Goal: Information Seeking & Learning: Learn about a topic

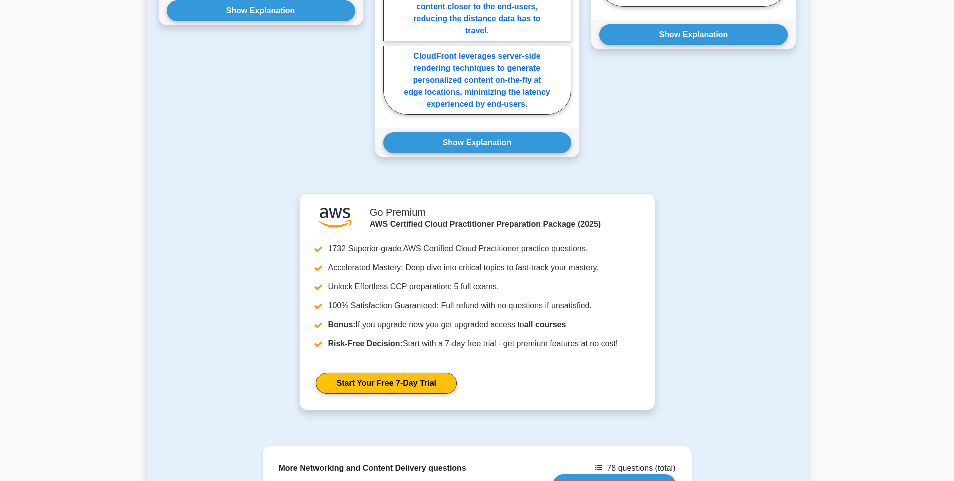
scroll to position [1012, 0]
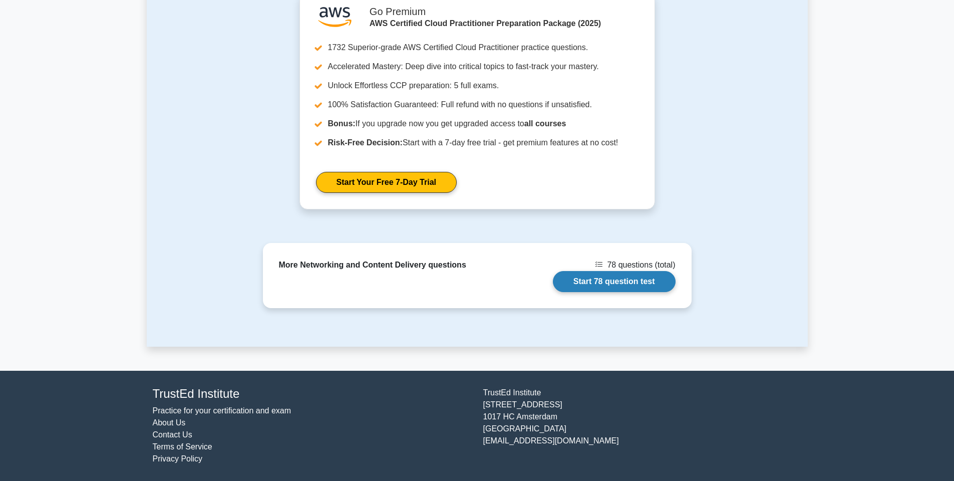
click at [630, 277] on link "Start 78 question test" at bounding box center [614, 281] width 123 height 21
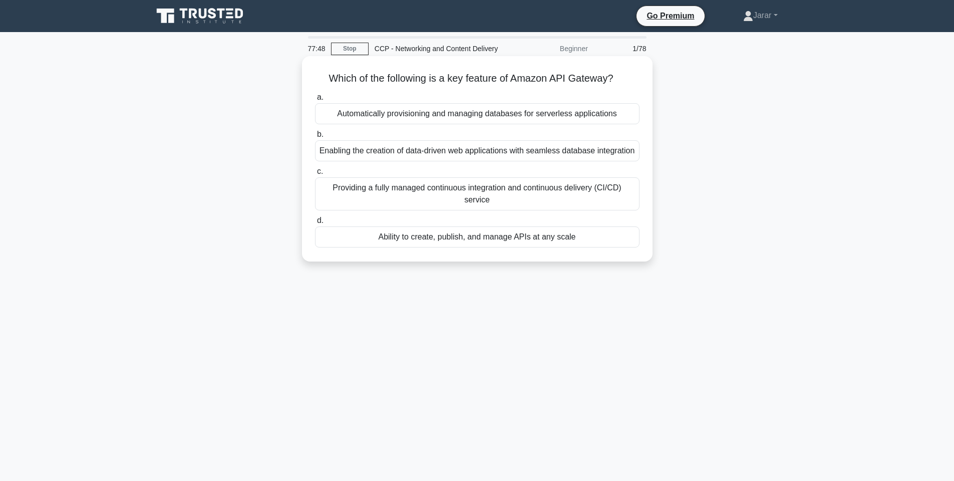
click at [409, 242] on div "Ability to create, publish, and manage APIs at any scale" at bounding box center [477, 236] width 324 height 21
click at [315, 224] on input "d. Ability to create, publish, and manage APIs at any scale" at bounding box center [315, 220] width 0 height 7
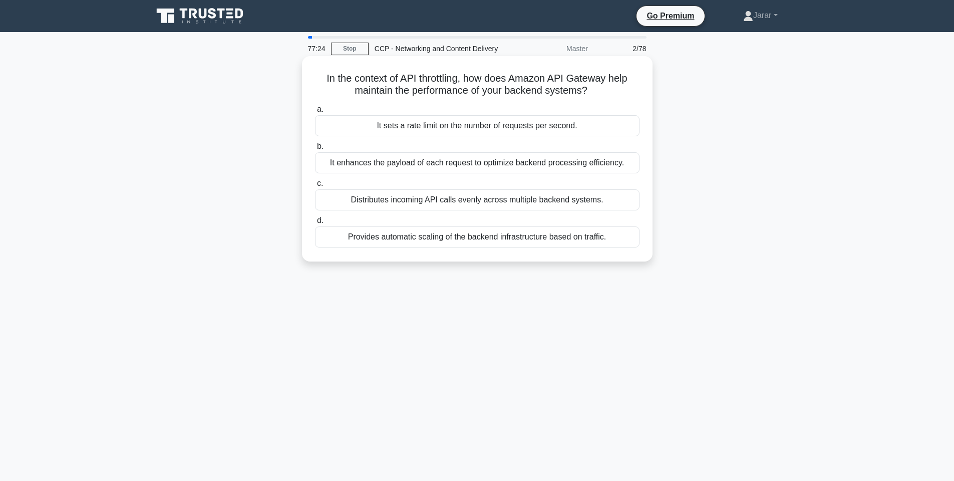
drag, startPoint x: 323, startPoint y: 74, endPoint x: 617, endPoint y: 237, distance: 335.7
click at [617, 237] on div "In the context of API throttling, how does Amazon API Gateway help maintain the…" at bounding box center [477, 158] width 342 height 197
copy div "In the context of API throttling, how does Amazon API Gateway help maintain the…"
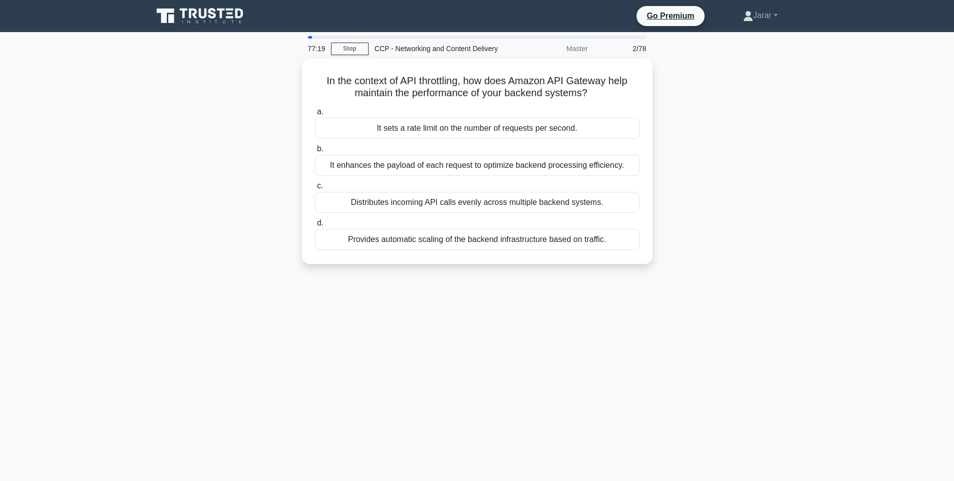
click at [153, 270] on div "In the context of API throttling, how does Amazon API Gateway help maintain the…" at bounding box center [477, 167] width 661 height 217
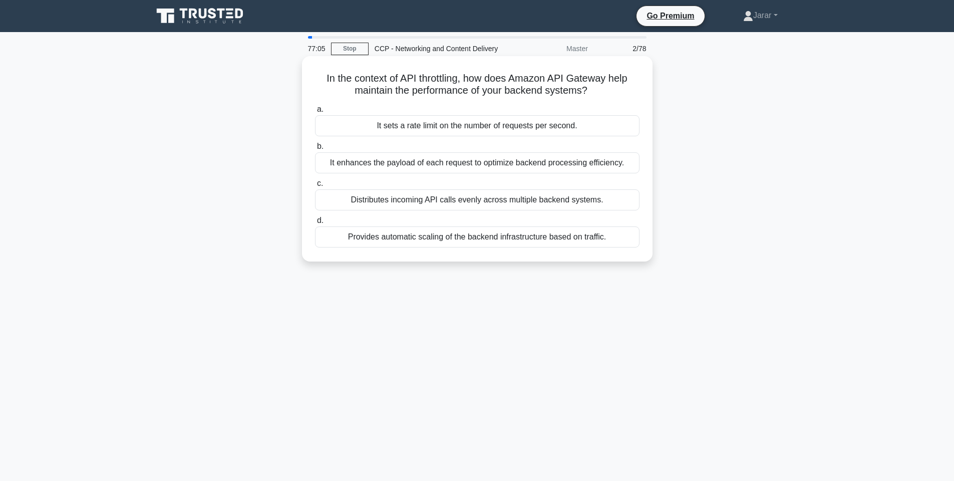
click at [423, 130] on div "It sets a rate limit on the number of requests per second." at bounding box center [477, 125] width 324 height 21
click at [315, 113] on input "a. It sets a rate limit on the number of requests per second." at bounding box center [315, 109] width 0 height 7
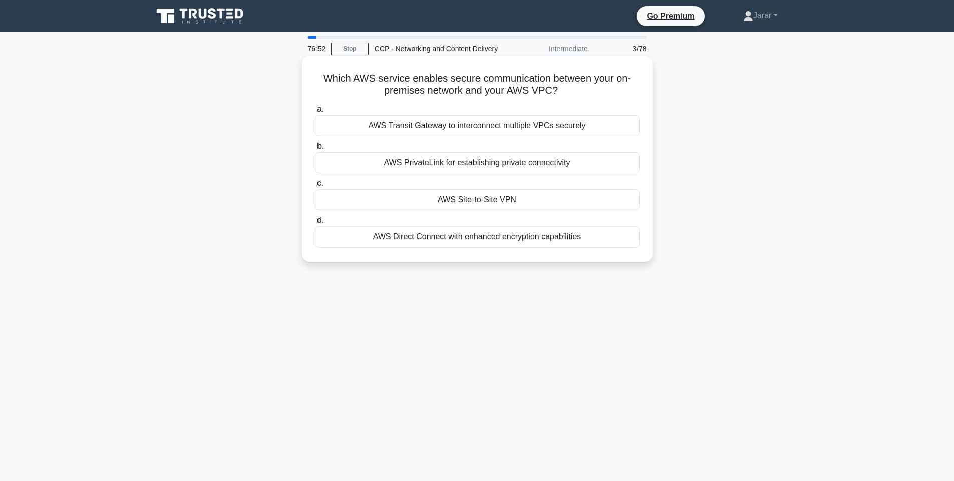
drag, startPoint x: 316, startPoint y: 74, endPoint x: 593, endPoint y: 239, distance: 322.0
click at [593, 239] on div "Which AWS service enables secure communication between your on-premises network…" at bounding box center [477, 158] width 342 height 197
copy div "Which AWS service enables secure communication between your on-premises network…"
click at [444, 200] on div "AWS Site-to-Site VPN" at bounding box center [477, 199] width 324 height 21
click at [315, 187] on input "c. AWS Site-to-Site VPN" at bounding box center [315, 183] width 0 height 7
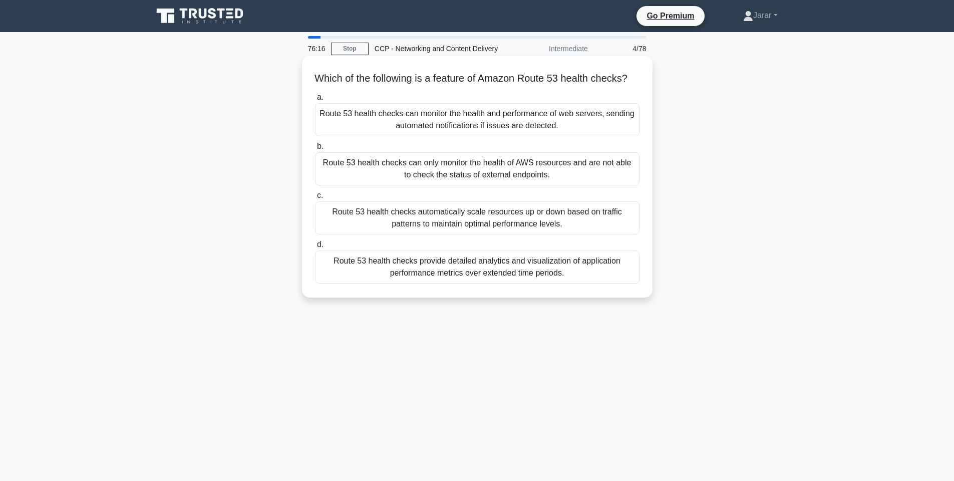
drag, startPoint x: 311, startPoint y: 73, endPoint x: 608, endPoint y: 280, distance: 362.0
click at [608, 280] on div "Which of the following is a feature of Amazon Route 53 health checks? .spinner_…" at bounding box center [477, 176] width 342 height 233
copy div "Which of the following is a feature of Amazon Route 53 health checks? .spinner_…"
click at [323, 352] on div "76:06 Stop CCP - Networking and Content Delivery Intermediate 4/78 Which of the…" at bounding box center [477, 286] width 661 height 501
click at [414, 126] on div "Route 53 health checks can monitor the health and performance of web servers, s…" at bounding box center [477, 119] width 324 height 33
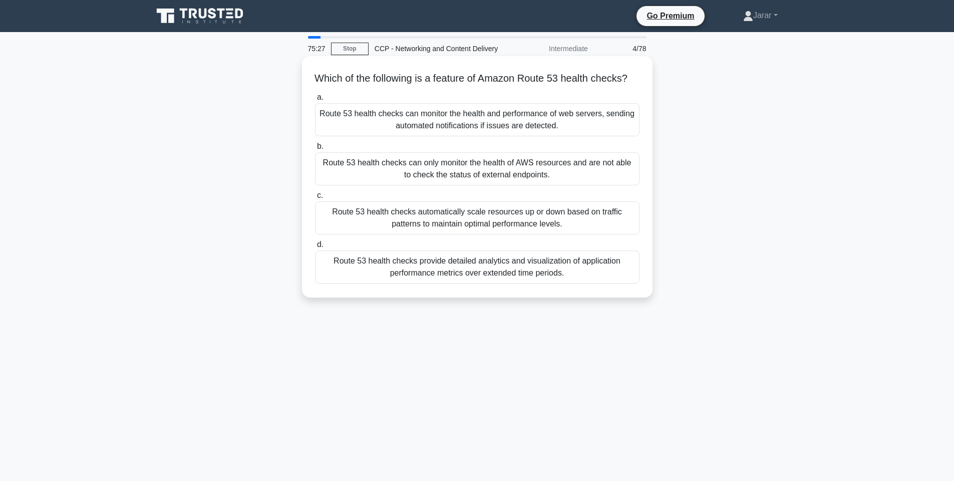
click at [315, 101] on input "a. Route 53 health checks can monitor the health and performance of web servers…" at bounding box center [315, 97] width 0 height 7
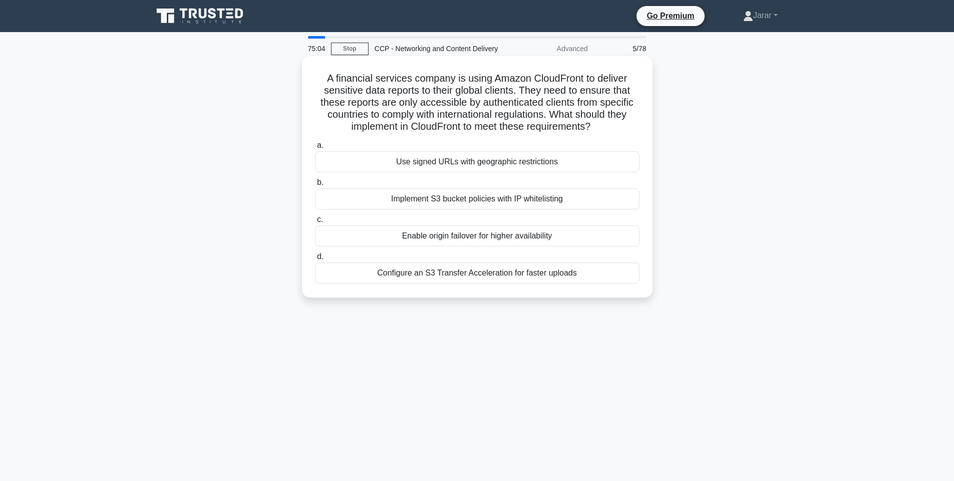
drag, startPoint x: 318, startPoint y: 72, endPoint x: 620, endPoint y: 271, distance: 362.1
click at [620, 271] on div "A financial services company is using Amazon CloudFront to deliver sensitive da…" at bounding box center [477, 176] width 342 height 233
copy div "A financial services company is using Amazon CloudFront to deliver sensitive da…"
click at [187, 181] on div "A financial services company is using Amazon CloudFront to deliver sensitive da…" at bounding box center [477, 185] width 661 height 253
click at [412, 159] on div "Use signed URLs with geographic restrictions" at bounding box center [477, 161] width 324 height 21
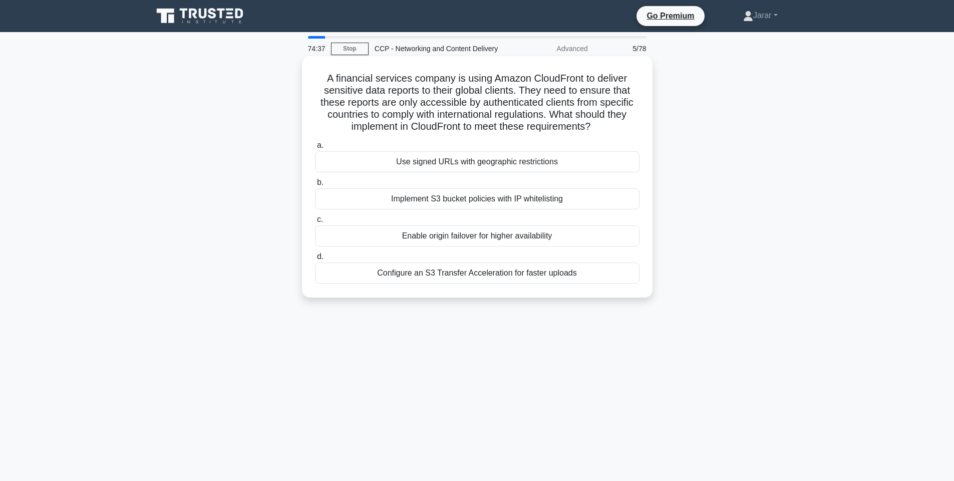
click at [315, 149] on input "a. Use signed URLs with geographic restrictions" at bounding box center [315, 145] width 0 height 7
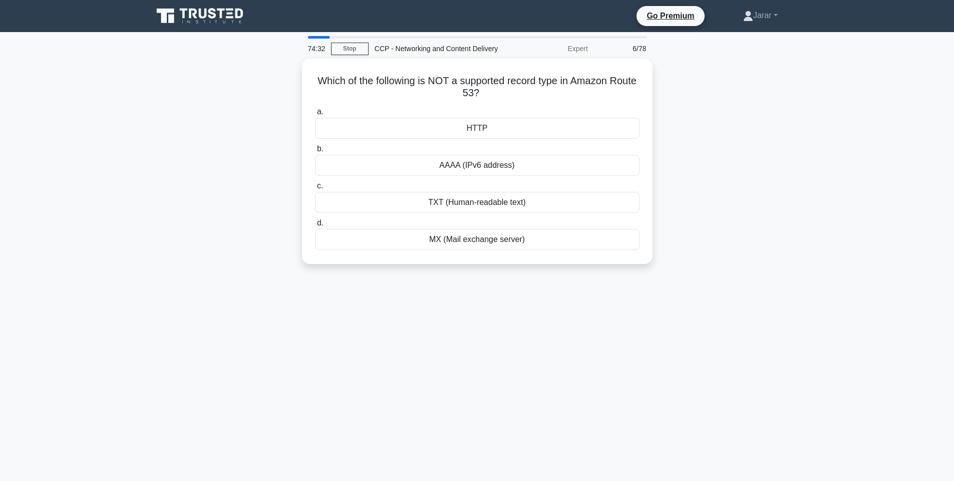
drag, startPoint x: 314, startPoint y: 72, endPoint x: 601, endPoint y: 293, distance: 362.4
click at [601, 293] on div "74:32 Stop CCP - Networking and Content Delivery Expert 6/78 Which of the follo…" at bounding box center [477, 286] width 661 height 501
copy div "Which of the following is NOT a supported record type in Amazon Route 53? .spin…"
click at [212, 199] on div "Which of the following is NOT a supported record type in Amazon Route 53? .spin…" at bounding box center [477, 167] width 661 height 217
click at [450, 122] on div "HTTP" at bounding box center [477, 125] width 324 height 21
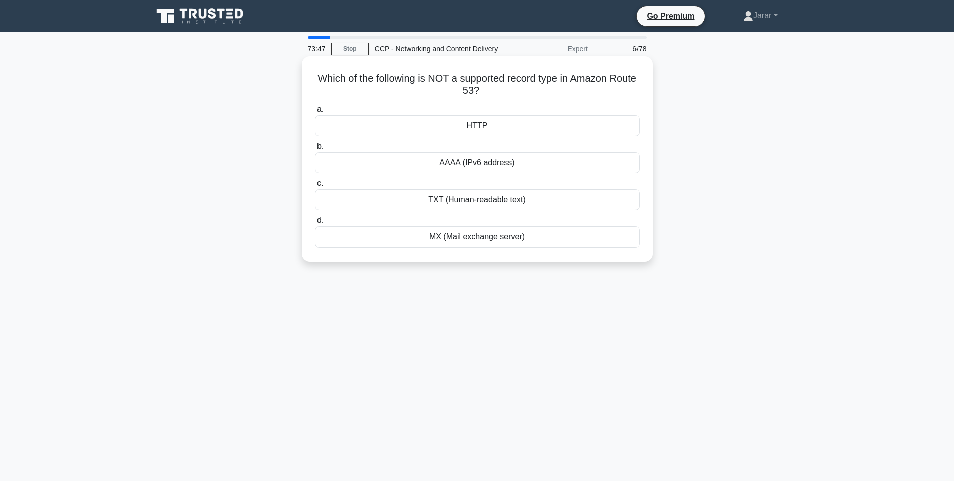
click at [315, 113] on input "a. HTTP" at bounding box center [315, 109] width 0 height 7
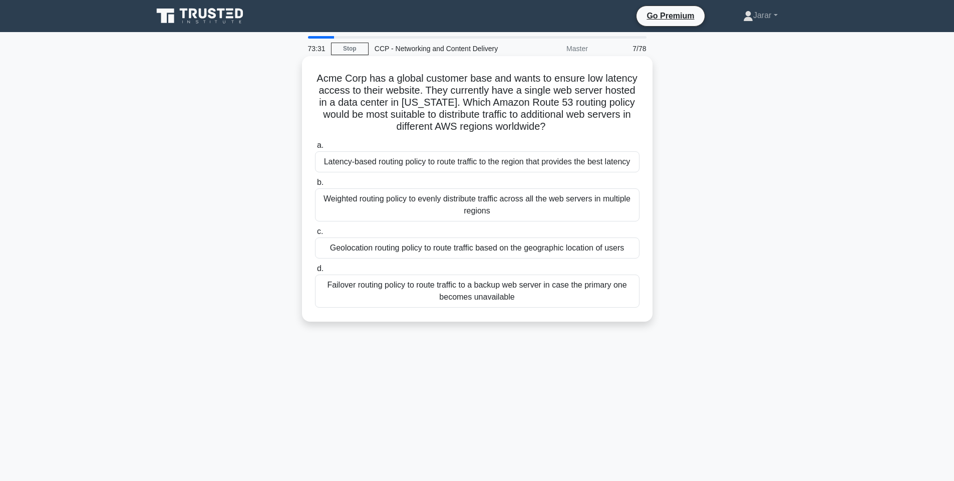
drag, startPoint x: 316, startPoint y: 72, endPoint x: 556, endPoint y: 298, distance: 330.4
click at [556, 298] on div "Acme Corp has a global customer base and wants to ensure low latency access to …" at bounding box center [477, 188] width 342 height 257
copy div "Acme Corp has a global customer base and wants to ensure low latency access to …"
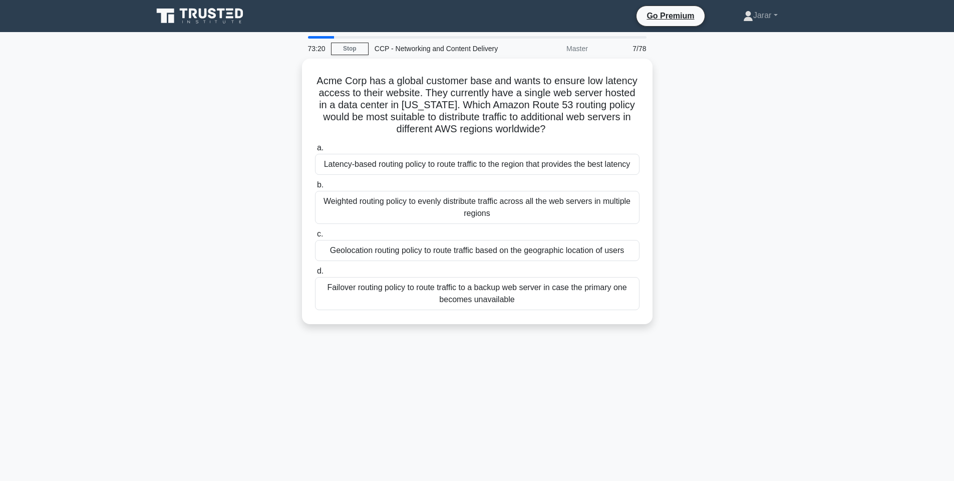
click at [246, 121] on div "Acme Corp has a global customer base and wants to ensure low latency access to …" at bounding box center [477, 197] width 661 height 277
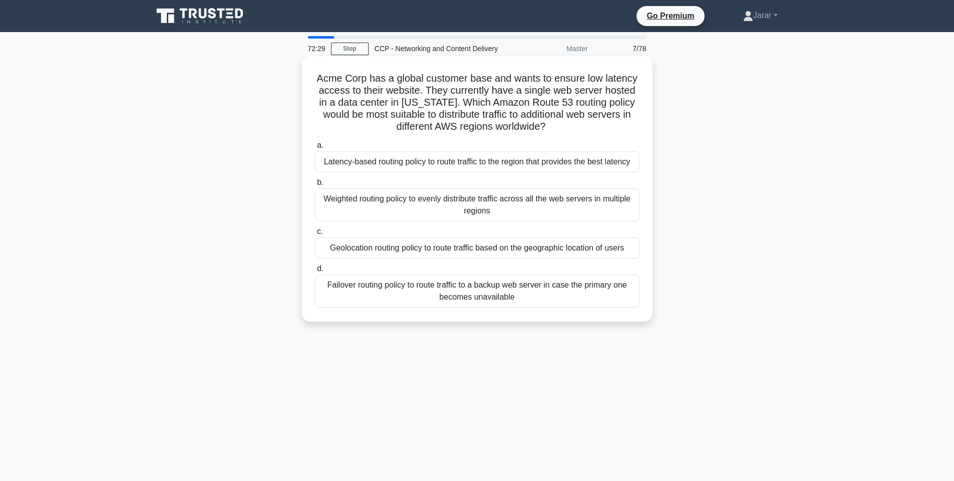
click at [381, 164] on div "Latency-based routing policy to route traffic to the region that provides the b…" at bounding box center [477, 161] width 324 height 21
click at [315, 149] on input "a. Latency-based routing policy to route traffic to the region that provides th…" at bounding box center [315, 145] width 0 height 7
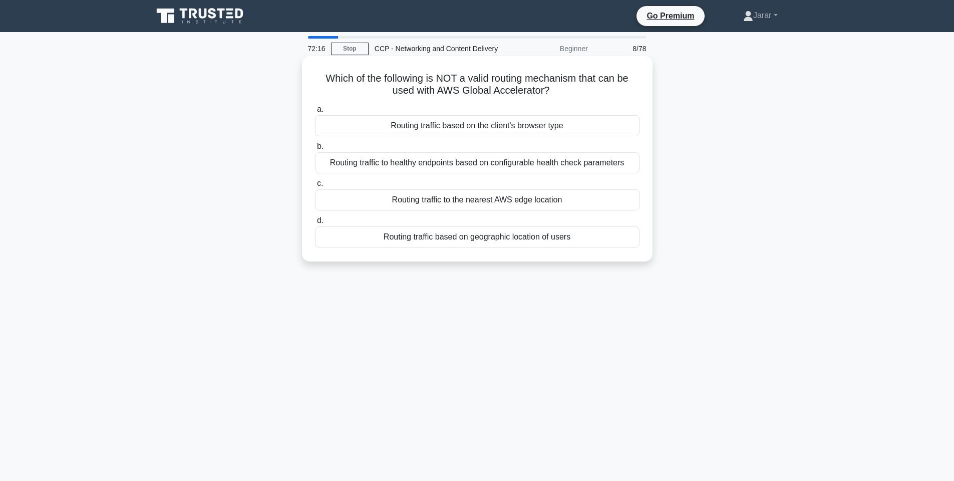
drag, startPoint x: 321, startPoint y: 78, endPoint x: 586, endPoint y: 252, distance: 317.0
click at [586, 252] on div "Which of the following is NOT a valid routing mechanism that can be used with A…" at bounding box center [477, 158] width 342 height 197
copy div "Which of the following is NOT a valid routing mechanism that can be used with A…"
click at [240, 151] on div "Which of the following is NOT a valid routing mechanism that can be used with A…" at bounding box center [477, 167] width 661 height 217
click at [428, 125] on div "Routing traffic based on the client's browser type" at bounding box center [477, 125] width 324 height 21
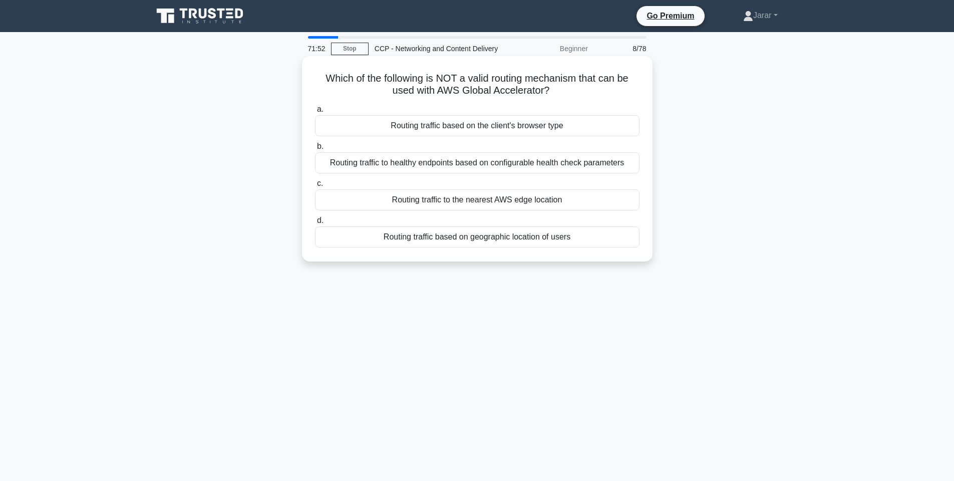
click at [315, 113] on input "a. Routing traffic based on the client's browser type" at bounding box center [315, 109] width 0 height 7
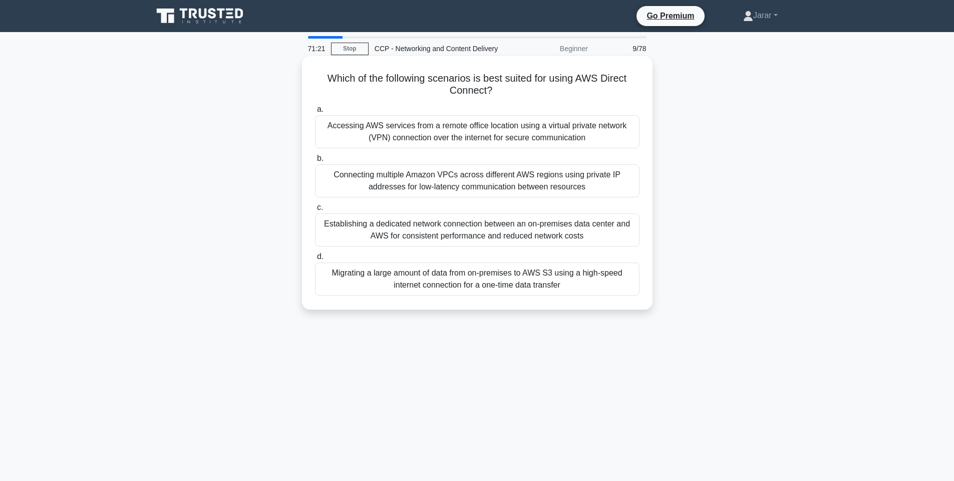
drag, startPoint x: 324, startPoint y: 72, endPoint x: 590, endPoint y: 300, distance: 350.1
click at [590, 300] on div "Which of the following scenarios is best suited for using AWS Direct Connect? .…" at bounding box center [477, 182] width 342 height 245
copy div "Which of the following scenarios is best suited for using AWS Direct Connect? .…"
